Goal: Information Seeking & Learning: Learn about a topic

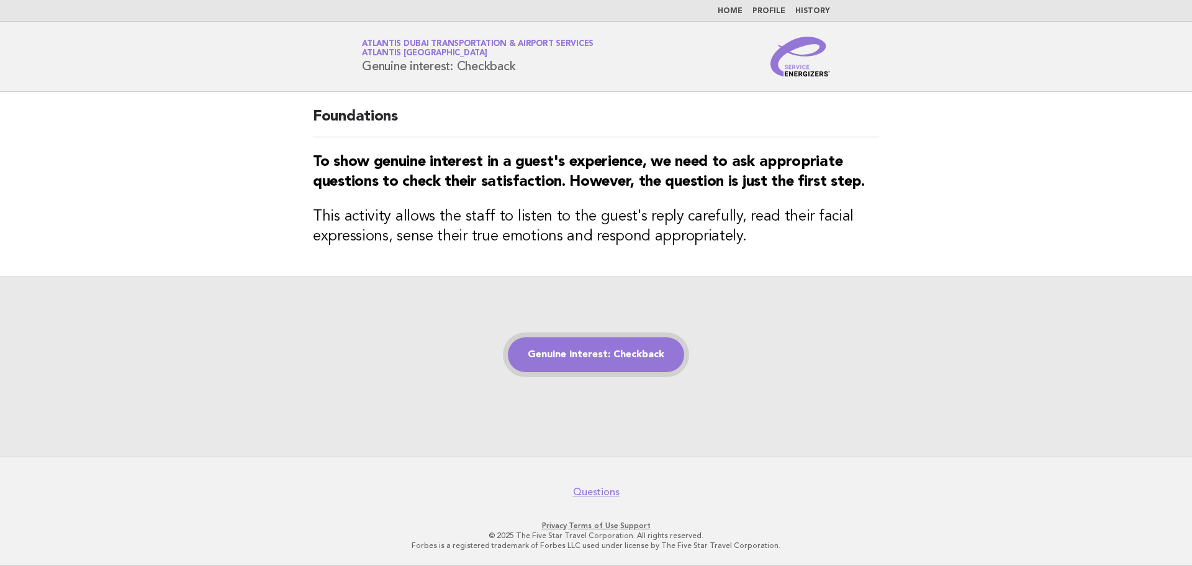
click at [575, 358] on link "Genuine interest: Checkback" at bounding box center [596, 354] width 176 height 35
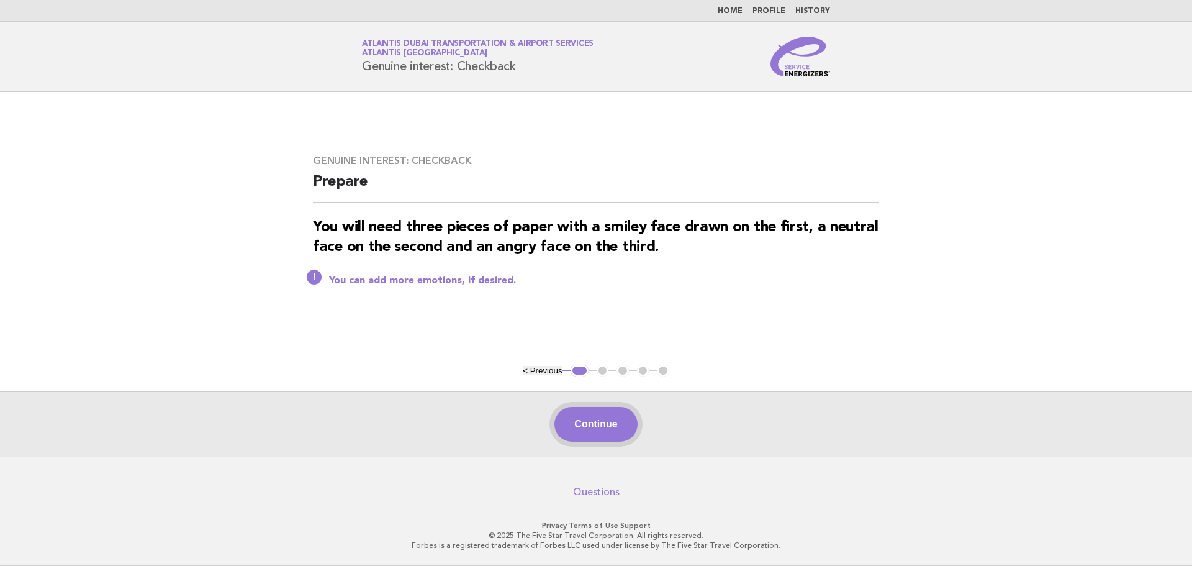
click at [569, 411] on button "Continue" at bounding box center [595, 424] width 83 height 35
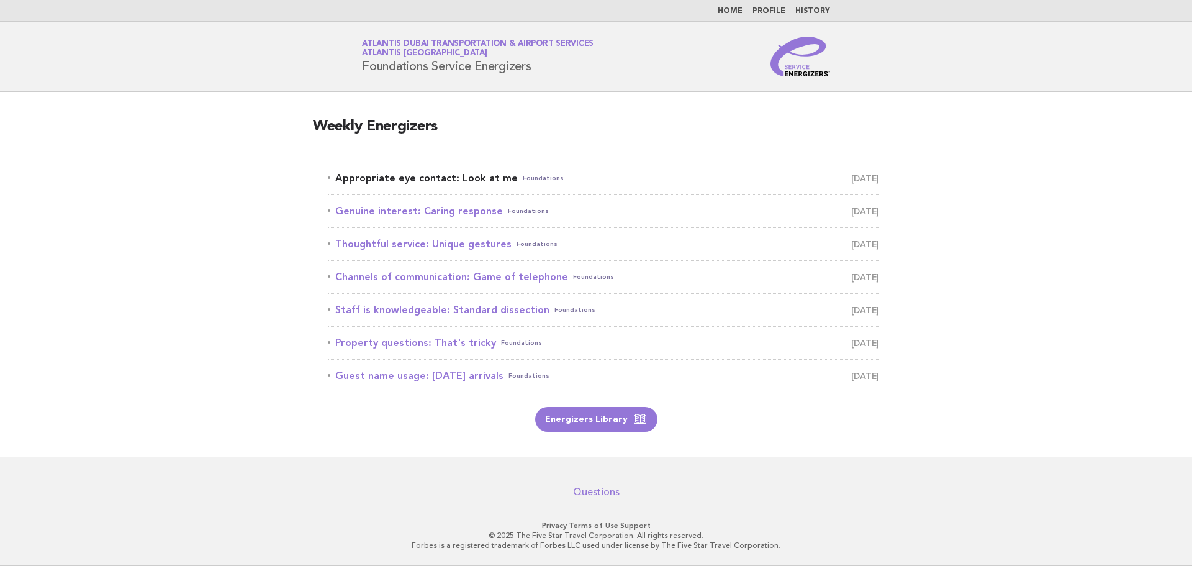
click at [437, 180] on link "Appropriate eye contact: Look at me Foundations [DATE]" at bounding box center [603, 177] width 551 height 17
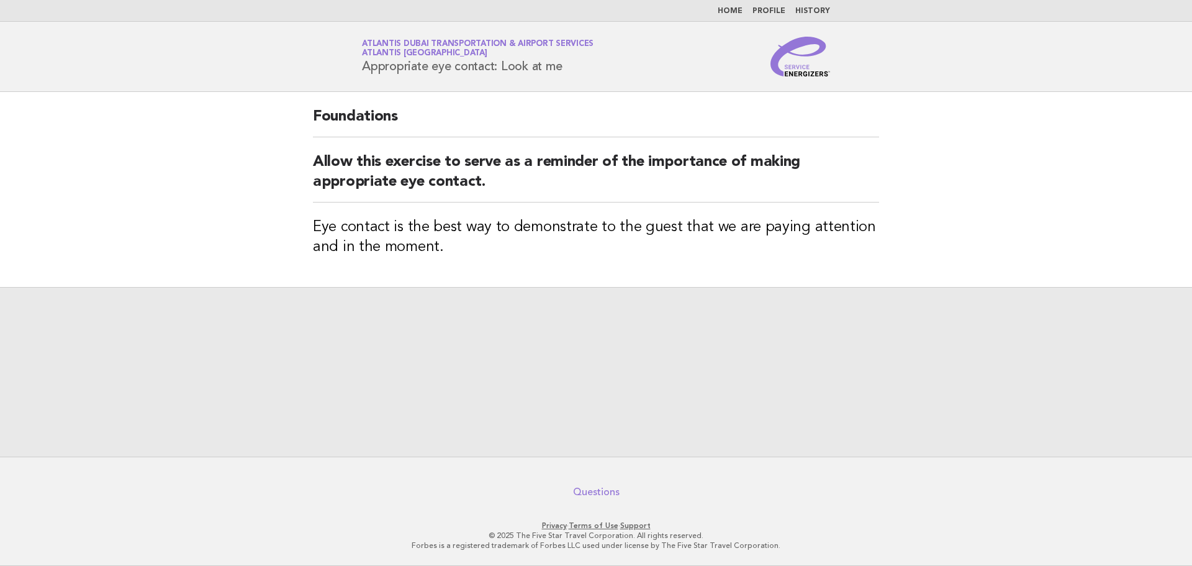
click at [599, 492] on link "Questions" at bounding box center [596, 491] width 47 height 12
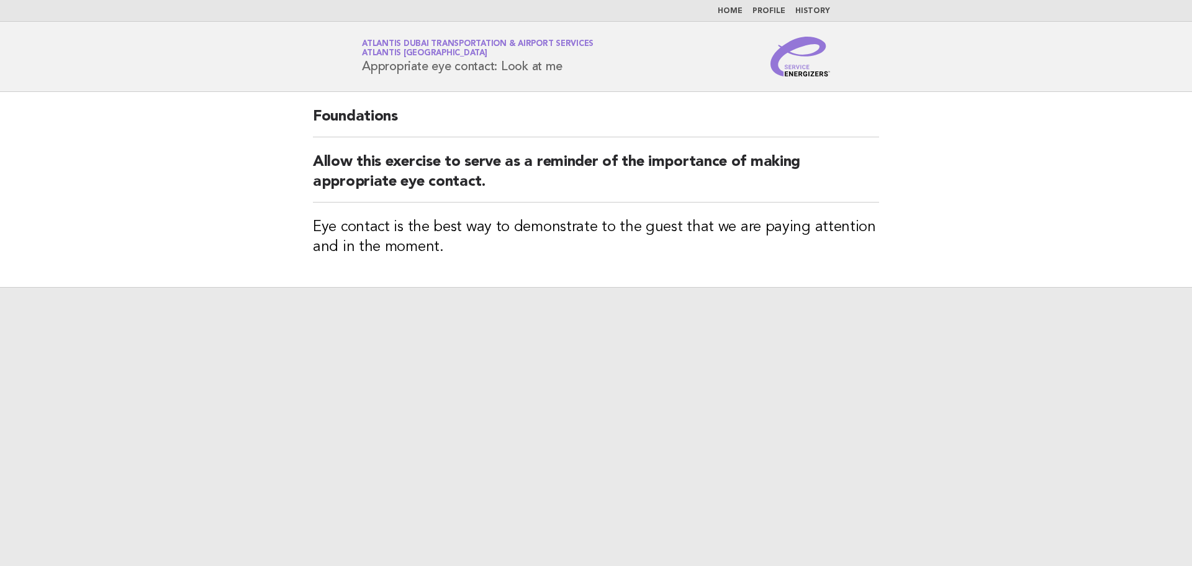
click at [561, 234] on h3 "Eye contact is the best way to demonstrate to the guest that we are paying atte…" at bounding box center [596, 237] width 566 height 40
click at [427, 216] on div "Foundations Allow this exercise to serve as a reminder of the importance of mak…" at bounding box center [596, 189] width 596 height 195
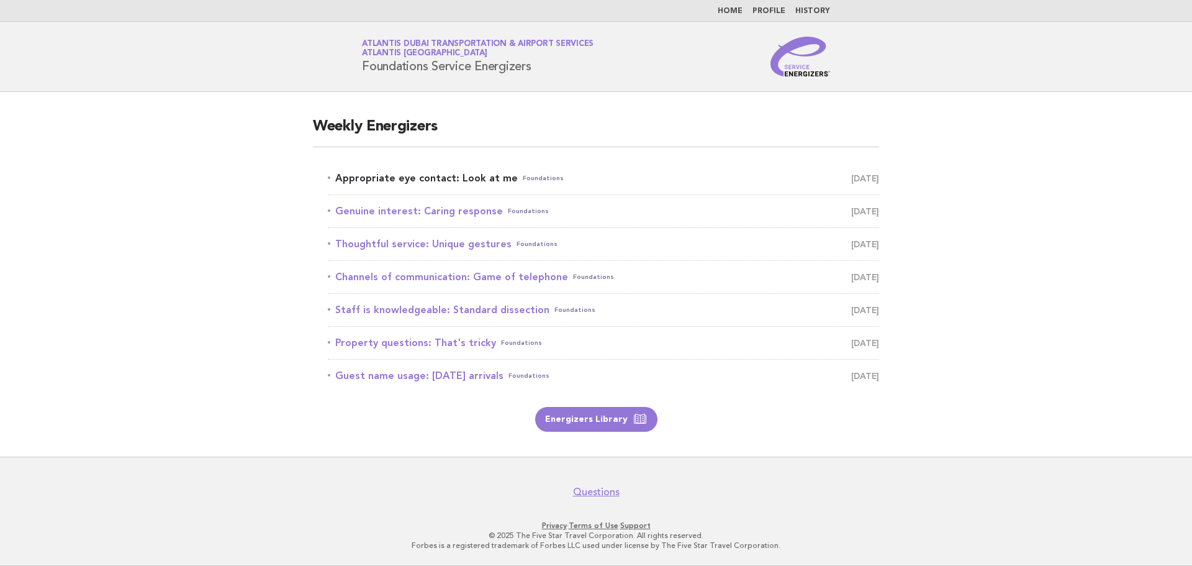
click at [423, 178] on link "Appropriate eye contact: Look at me Foundations [DATE]" at bounding box center [603, 177] width 551 height 17
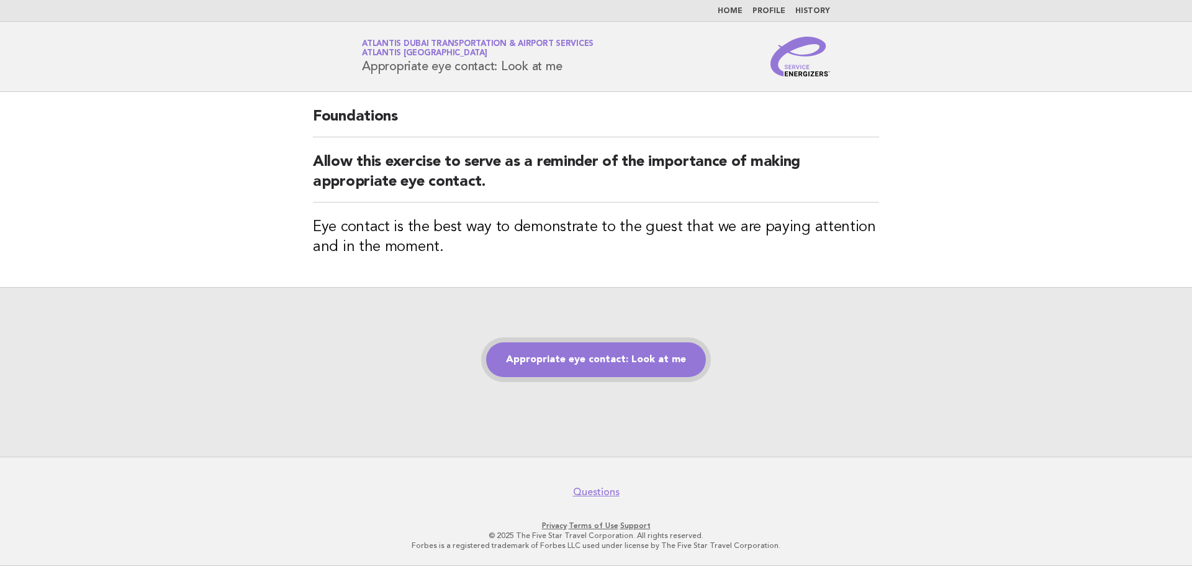
click at [619, 372] on link "Appropriate eye contact: Look at me" at bounding box center [596, 359] width 220 height 35
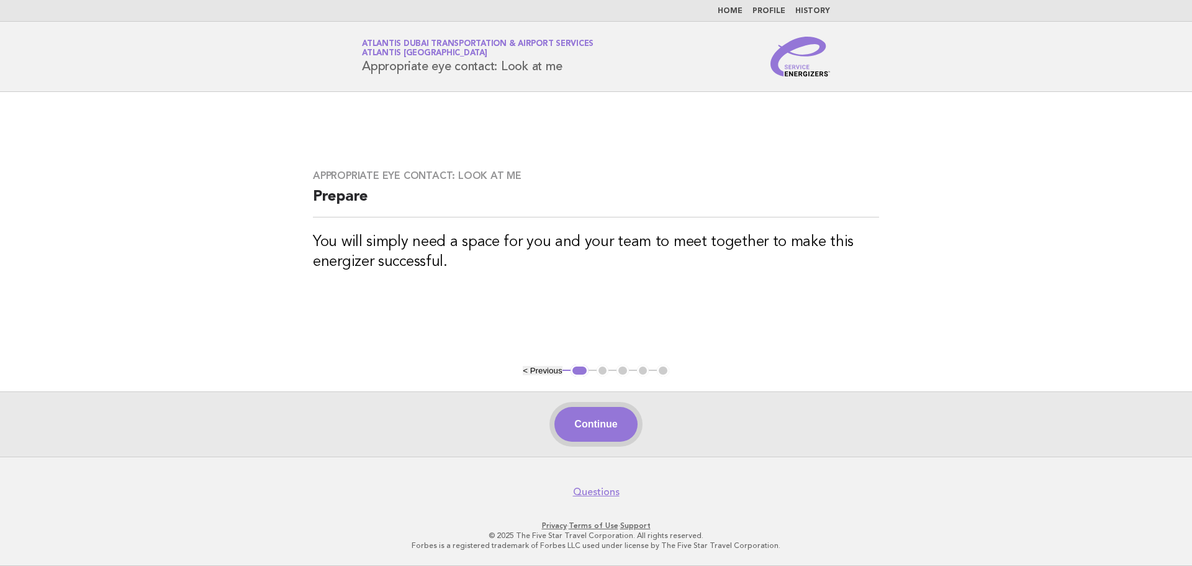
click at [605, 428] on button "Continue" at bounding box center [595, 424] width 83 height 35
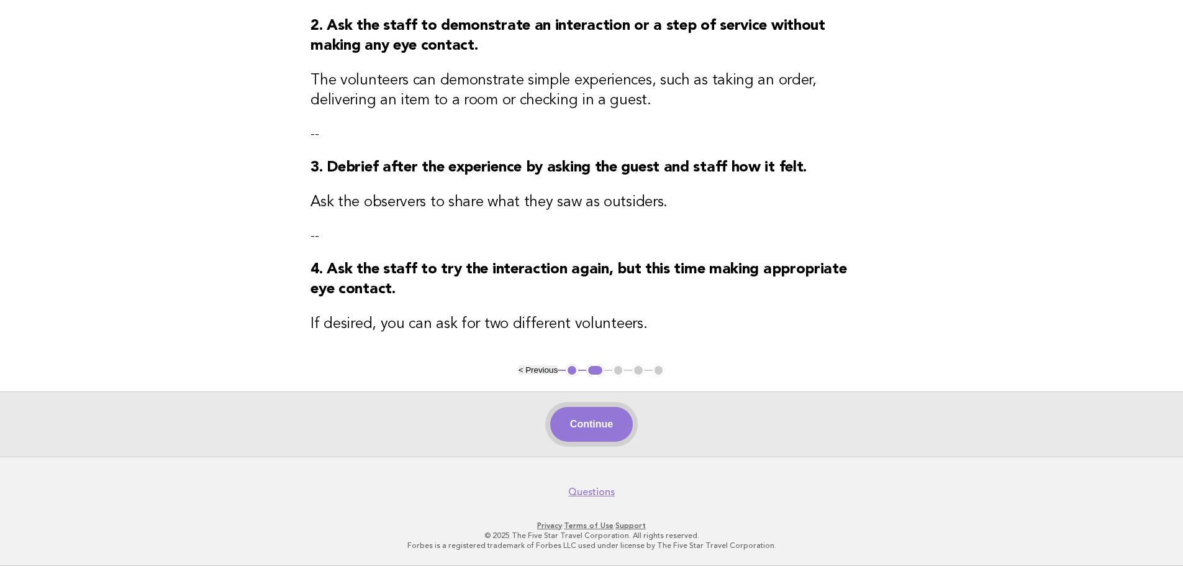
click at [602, 429] on button "Continue" at bounding box center [591, 424] width 83 height 35
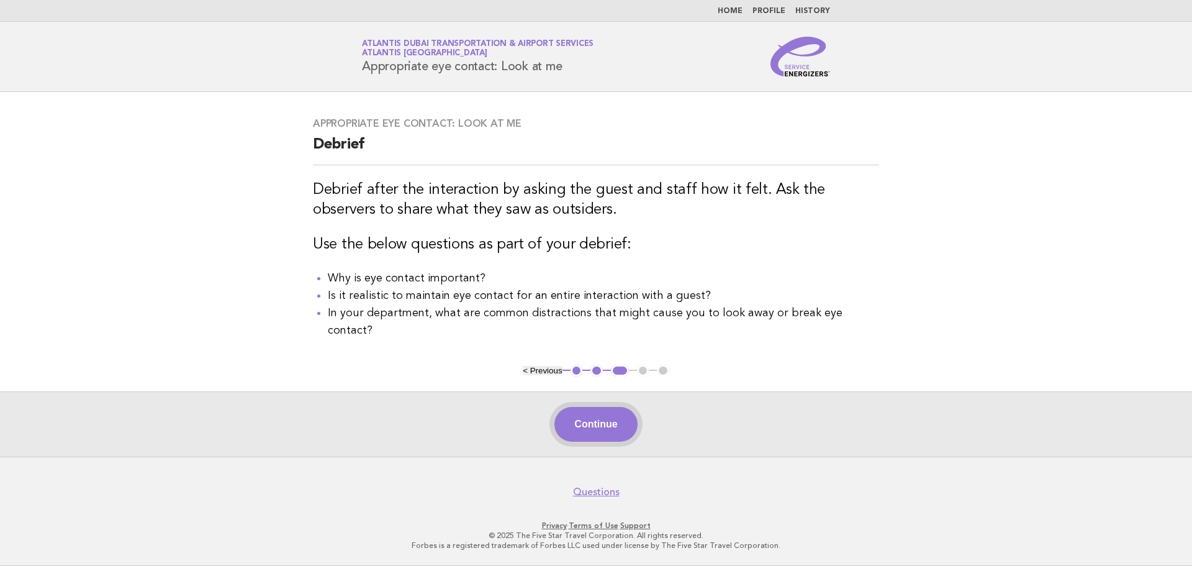
click at [584, 422] on button "Continue" at bounding box center [595, 424] width 83 height 35
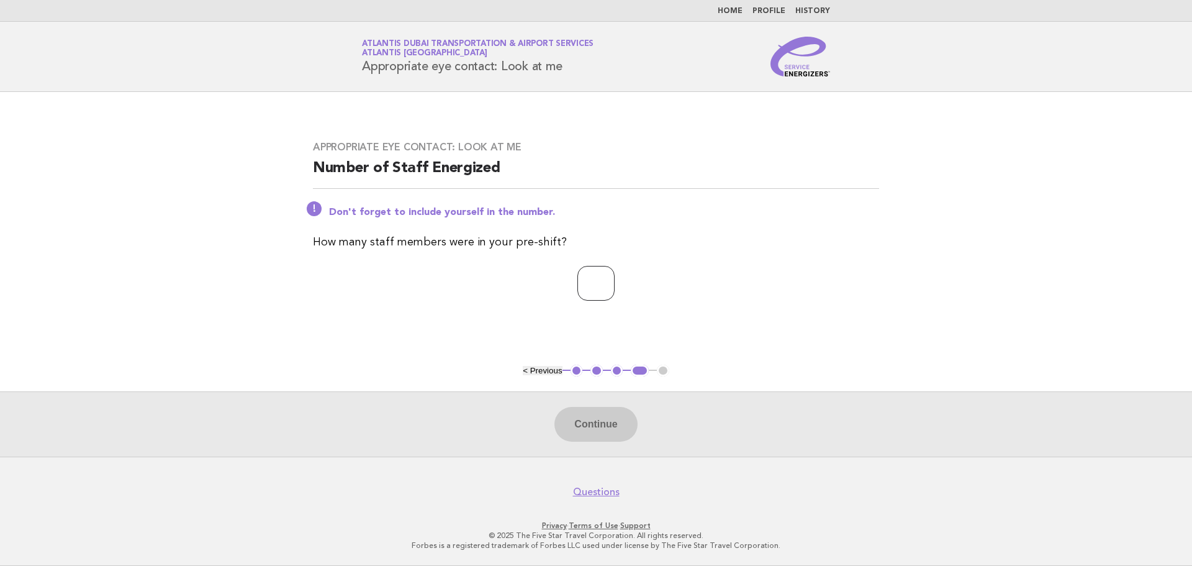
click at [615, 279] on input "*" at bounding box center [595, 283] width 37 height 35
type input "*"
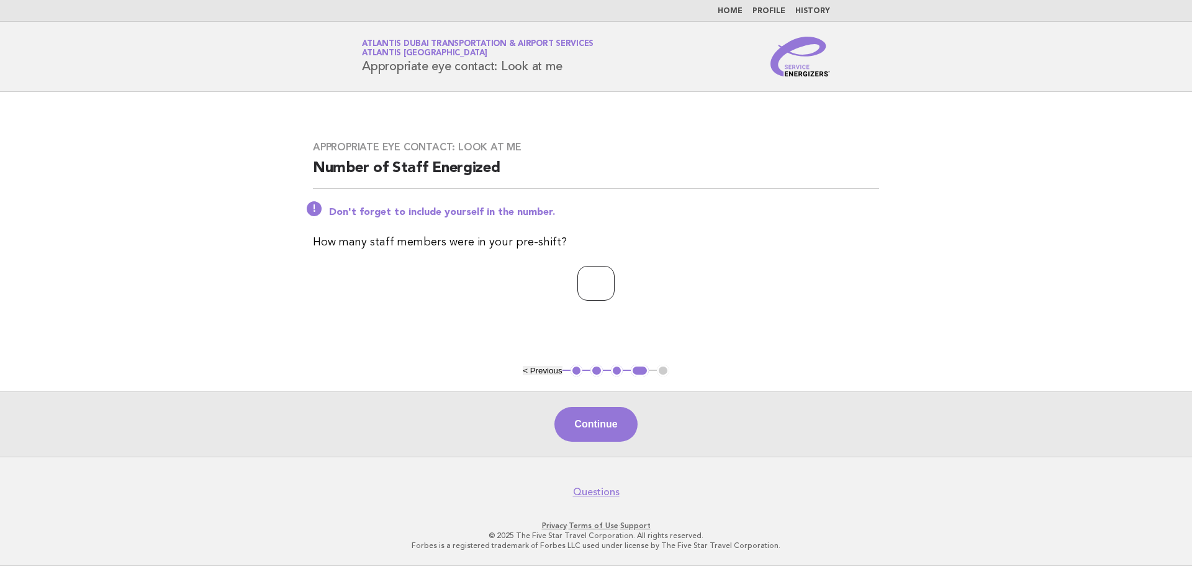
click at [615, 279] on input "*" at bounding box center [595, 283] width 37 height 35
click at [614, 429] on button "Continue" at bounding box center [595, 424] width 83 height 35
